Goal: Information Seeking & Learning: Find specific fact

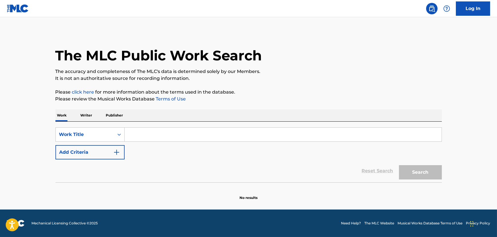
click at [141, 133] on input "Search Form" at bounding box center [283, 134] width 317 height 14
paste input "Mist On The Red Rocks"
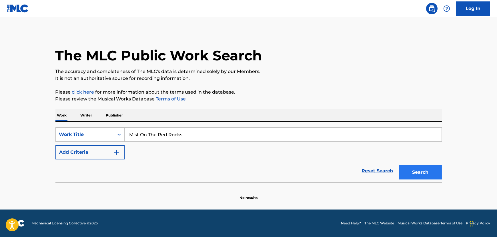
type input "Mist On The Red Rocks"
click at [431, 172] on button "Search" at bounding box center [420, 172] width 43 height 14
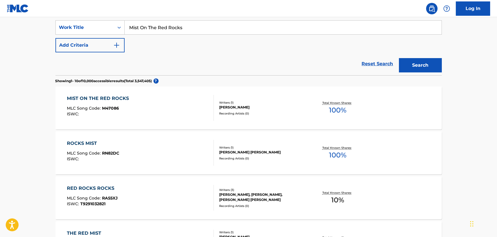
scroll to position [130, 0]
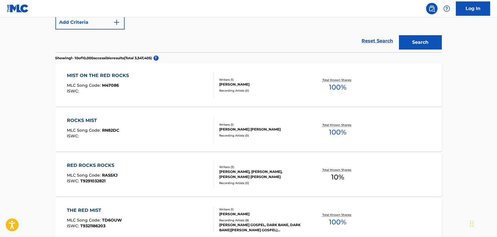
click at [140, 86] on div "MIST ON THE RED ROCKS MLC Song Code : M47086 ISWC :" at bounding box center [140, 85] width 147 height 26
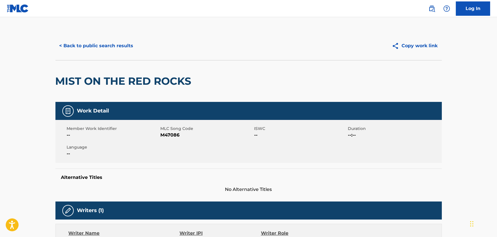
click at [110, 54] on div "< Back to public search results Copy work link" at bounding box center [248, 45] width 386 height 29
click at [109, 47] on button "< Back to public search results" at bounding box center [96, 46] width 82 height 14
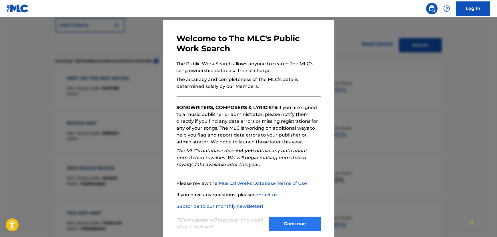
scroll to position [25, 0]
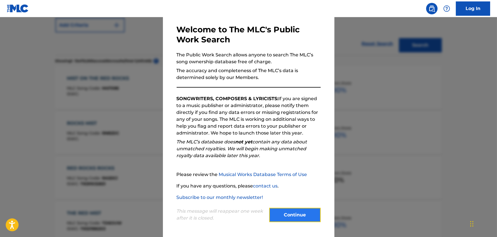
click at [281, 208] on button "Continue" at bounding box center [294, 214] width 51 height 14
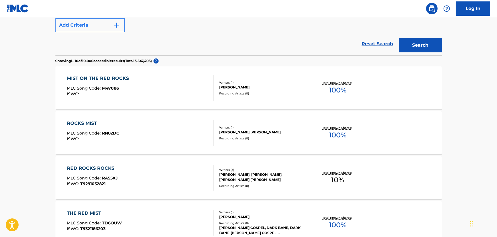
scroll to position [23, 0]
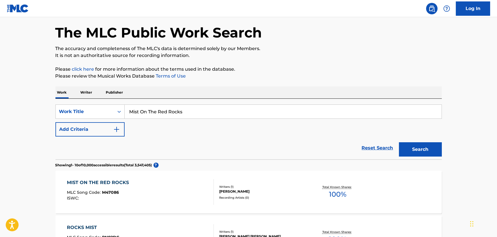
click at [147, 108] on input "Mist On The Red Rocks" at bounding box center [283, 112] width 317 height 14
click at [146, 108] on input "Mist On The Red Rocks" at bounding box center [283, 112] width 317 height 14
type input "Them Poems"
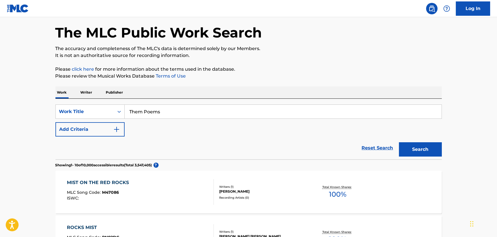
click at [399, 142] on button "Search" at bounding box center [420, 149] width 43 height 14
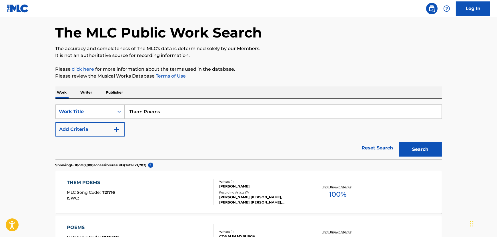
scroll to position [49, 0]
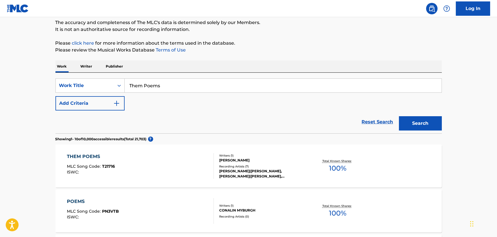
click at [129, 165] on div "THEM POEMS MLC Song Code : T21716 ISWC :" at bounding box center [140, 166] width 147 height 26
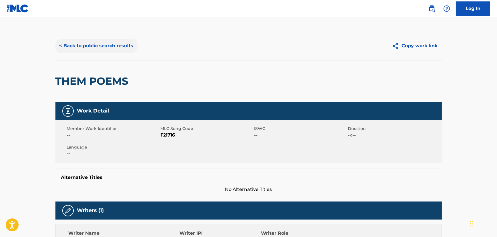
click at [109, 43] on button "< Back to public search results" at bounding box center [96, 46] width 82 height 14
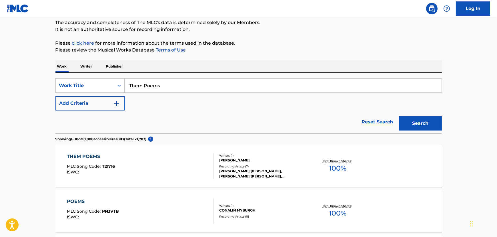
scroll to position [101, 0]
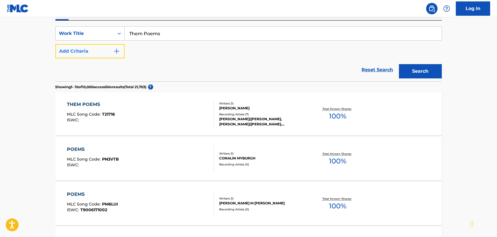
click at [100, 53] on button "Add Criteria" at bounding box center [89, 51] width 69 height 14
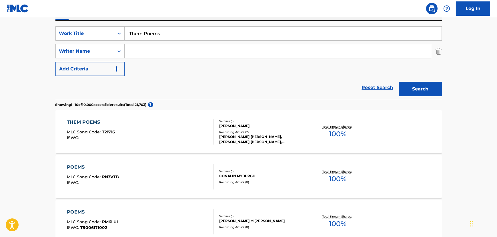
click at [142, 49] on input "Search Form" at bounding box center [278, 51] width 306 height 14
type input "[PERSON_NAME]"
click at [399, 82] on button "Search" at bounding box center [420, 89] width 43 height 14
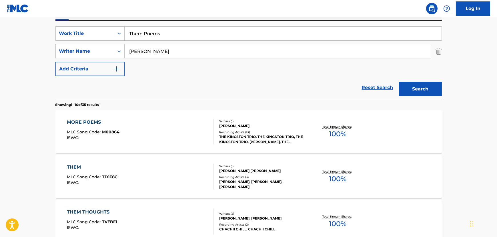
click at [174, 131] on div "MORE POEMS MLC Song Code : M00864 ISWC :" at bounding box center [140, 132] width 147 height 26
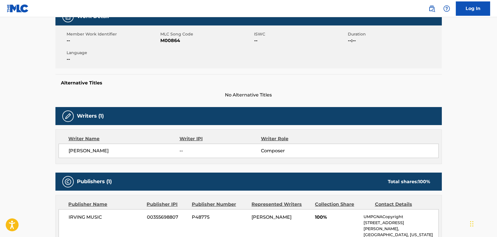
scroll to position [104, 0]
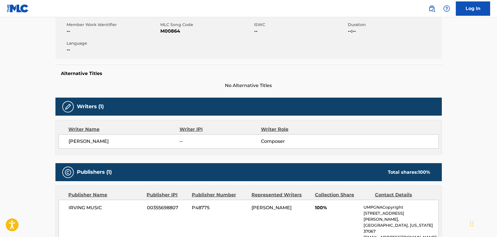
click at [169, 32] on span "M00864" at bounding box center [207, 31] width 92 height 7
copy span "M00864"
